Goal: Task Accomplishment & Management: Use online tool/utility

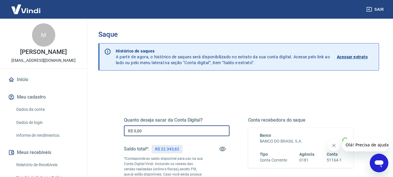
drag, startPoint x: 141, startPoint y: 130, endPoint x: 108, endPoint y: 132, distance: 33.2
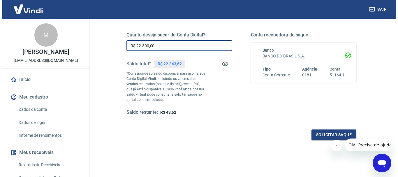
scroll to position [87, 0]
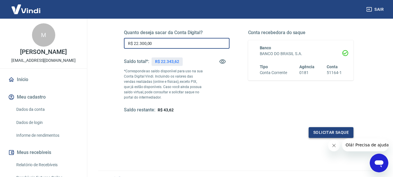
type input "R$ 22.300,00"
click at [332, 129] on button "Solicitar saque" at bounding box center [331, 132] width 45 height 11
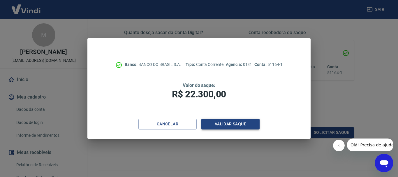
click at [226, 124] on button "Validar saque" at bounding box center [230, 123] width 58 height 11
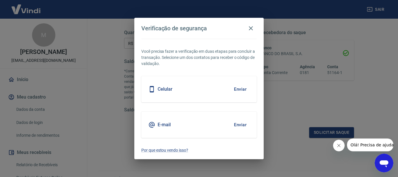
click at [240, 90] on button "Enviar" at bounding box center [239, 89] width 19 height 12
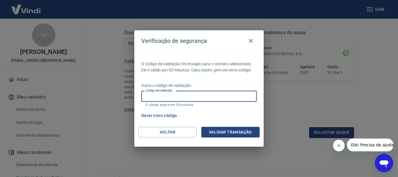
click at [230, 95] on input "Código de validação" at bounding box center [198, 96] width 115 height 11
type input "598745"
click at [246, 132] on button "Validar transação" at bounding box center [230, 132] width 58 height 11
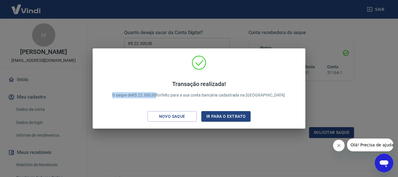
drag, startPoint x: 171, startPoint y: 93, endPoint x: 123, endPoint y: 96, distance: 47.8
click at [123, 95] on div "Transação realizada! O saque de R$ 22.300,00 foi feito para a sua conta bancári…" at bounding box center [199, 89] width 188 height 29
copy p "O saque de R$ 22.300,00"
